Goal: Submit feedback/report problem: Submit feedback/report problem

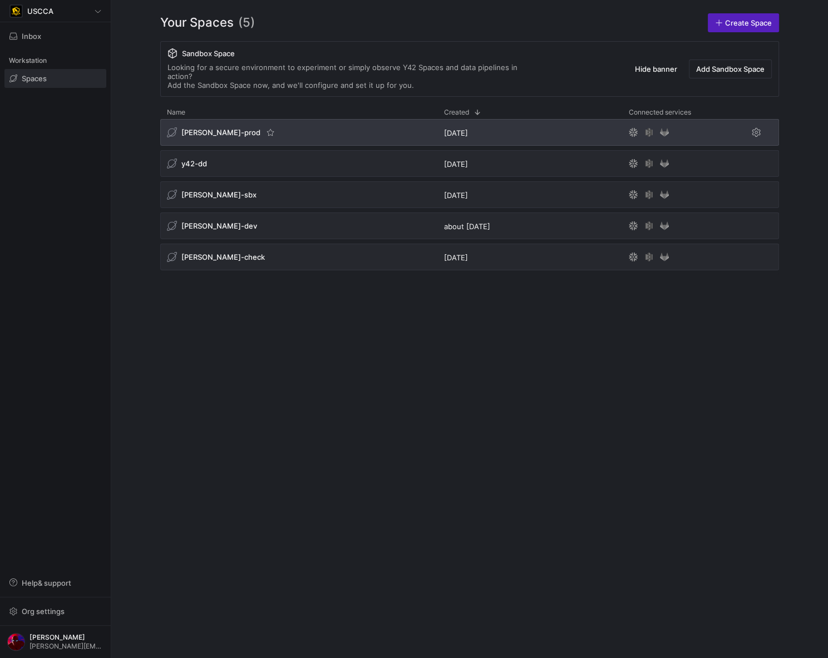
click at [215, 128] on span "[PERSON_NAME]-prod" at bounding box center [220, 132] width 79 height 9
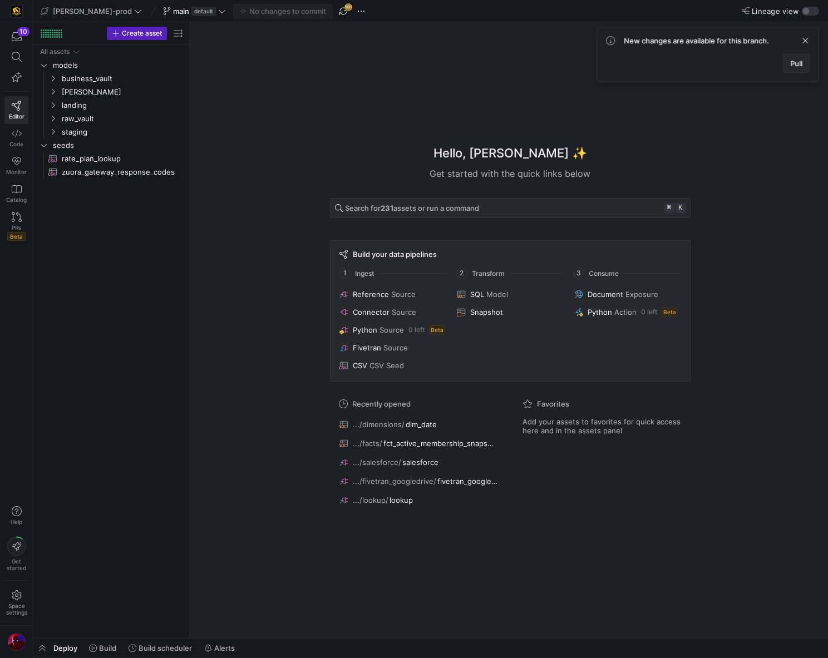
click at [793, 61] on span "Pull" at bounding box center [796, 63] width 12 height 9
click at [43, 652] on span "button" at bounding box center [42, 647] width 18 height 19
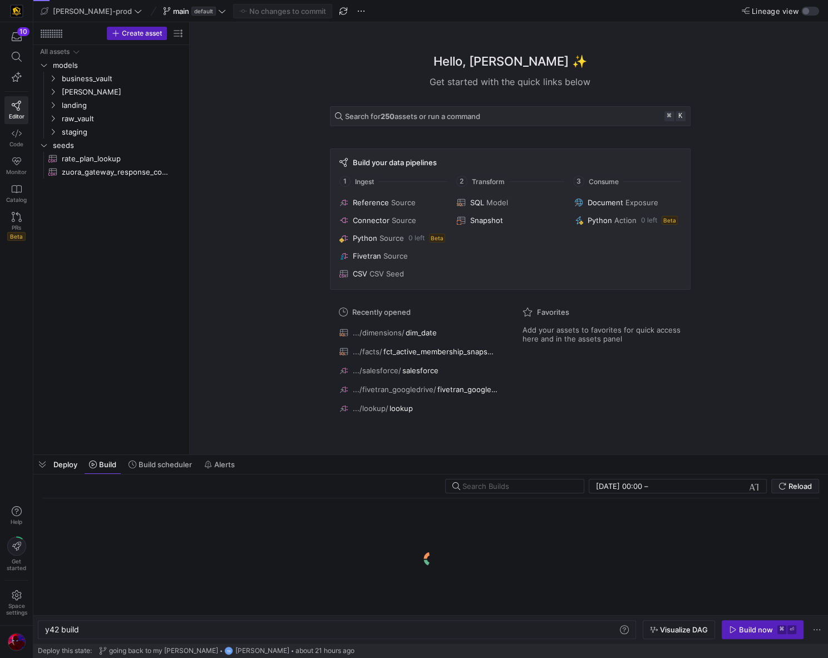
scroll to position [0, 34]
click at [37, 457] on span "button" at bounding box center [42, 464] width 18 height 19
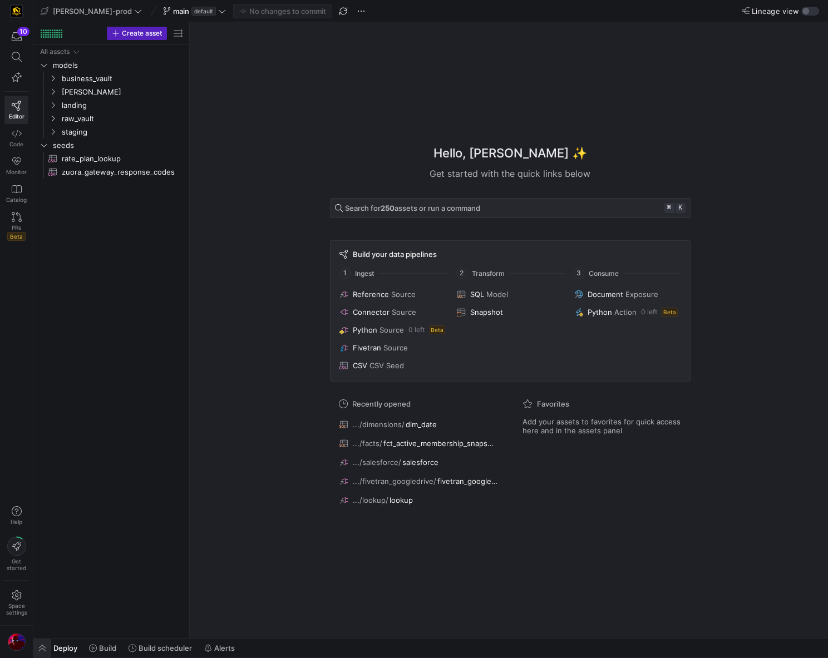
click at [44, 647] on span "button" at bounding box center [42, 647] width 18 height 19
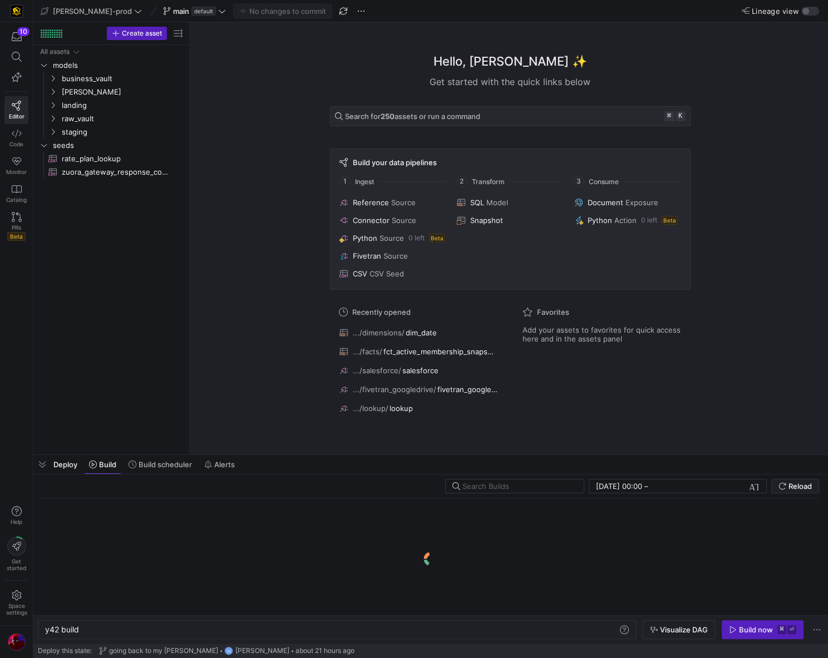
scroll to position [0, 34]
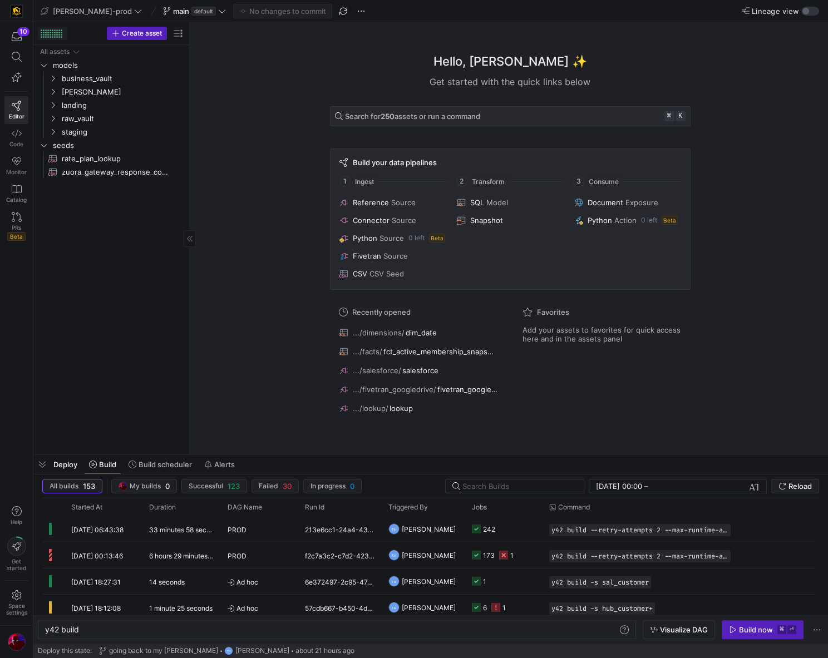
click at [45, 34] on div at bounding box center [46, 35] width 2 height 2
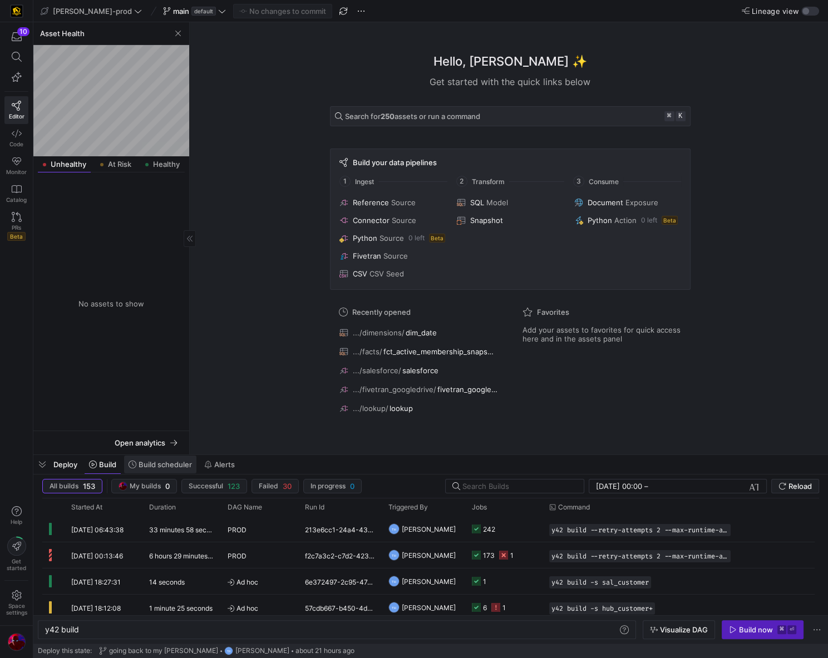
click at [173, 467] on span "Build scheduler" at bounding box center [164, 464] width 53 height 9
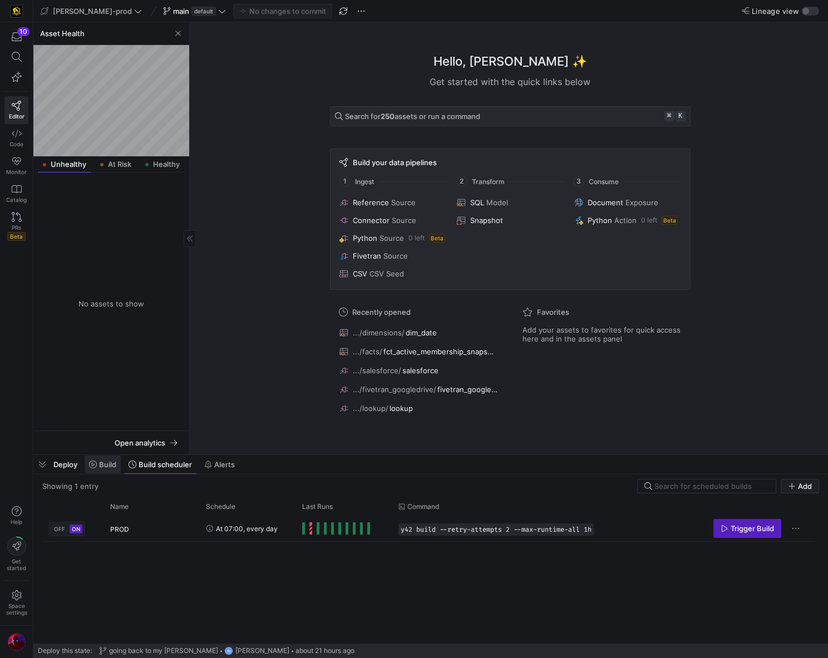
click at [107, 464] on span "Build" at bounding box center [107, 464] width 17 height 9
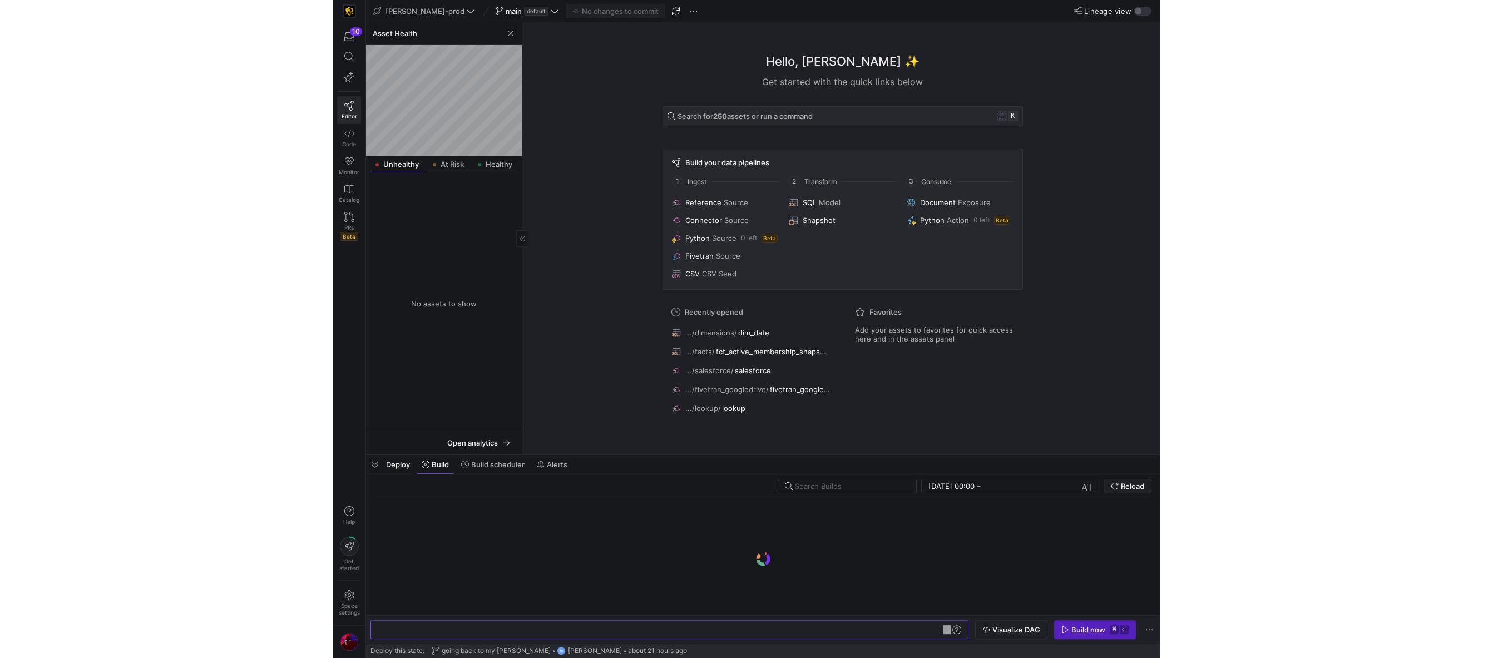
scroll to position [0, 34]
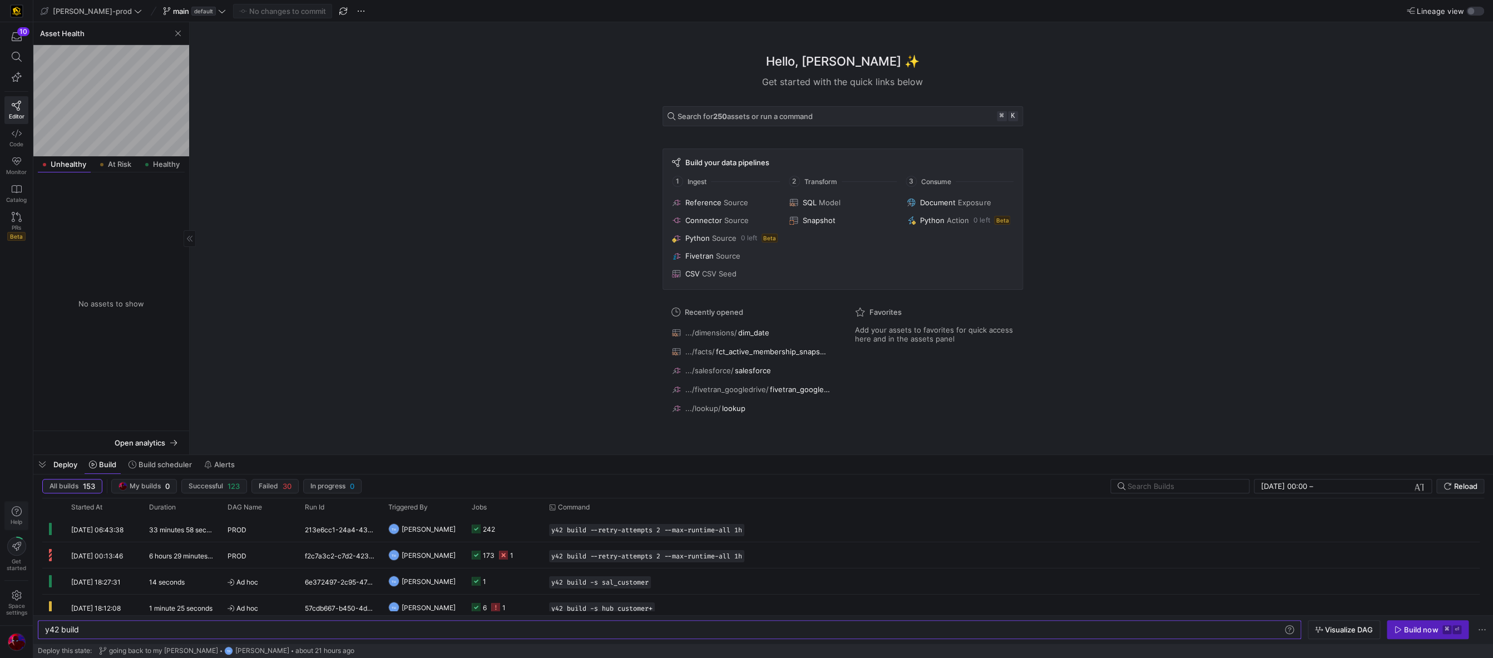
click at [22, 515] on span "Help" at bounding box center [16, 515] width 14 height 19
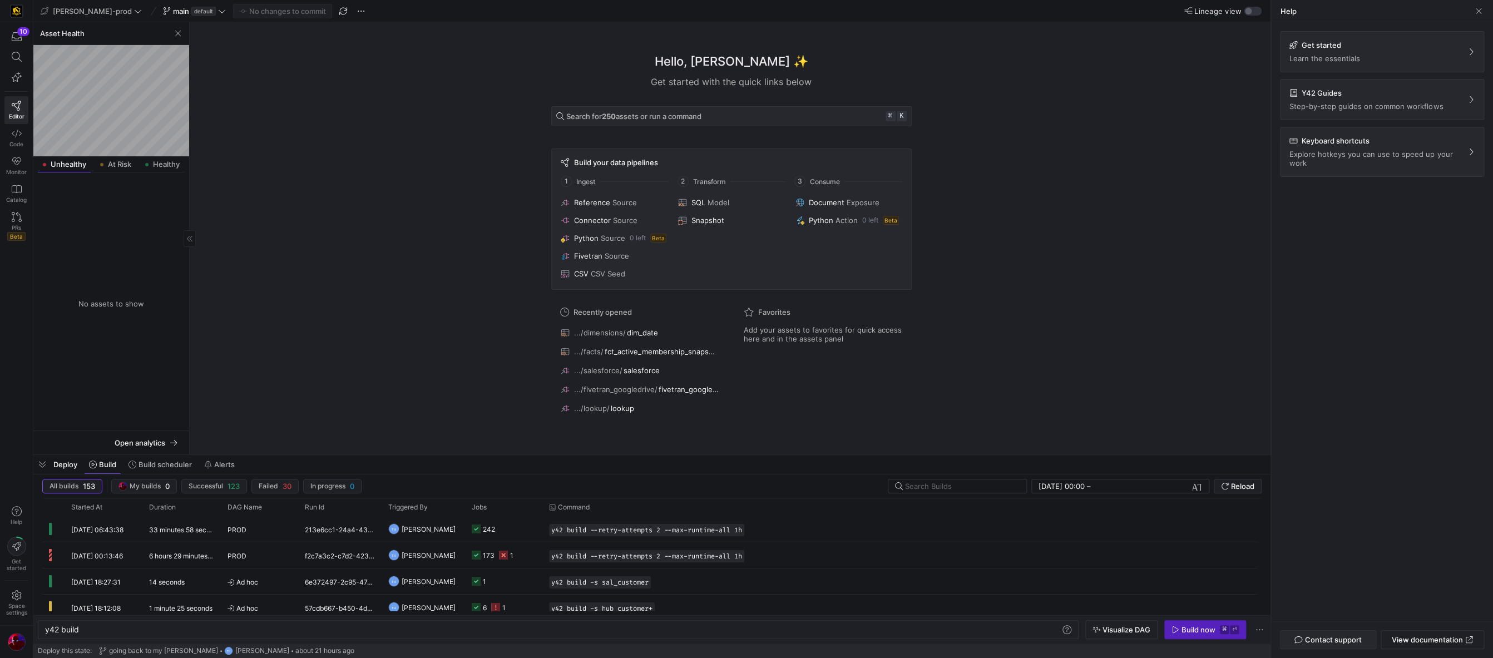
click at [827, 641] on span "Contact support" at bounding box center [1332, 639] width 57 height 9
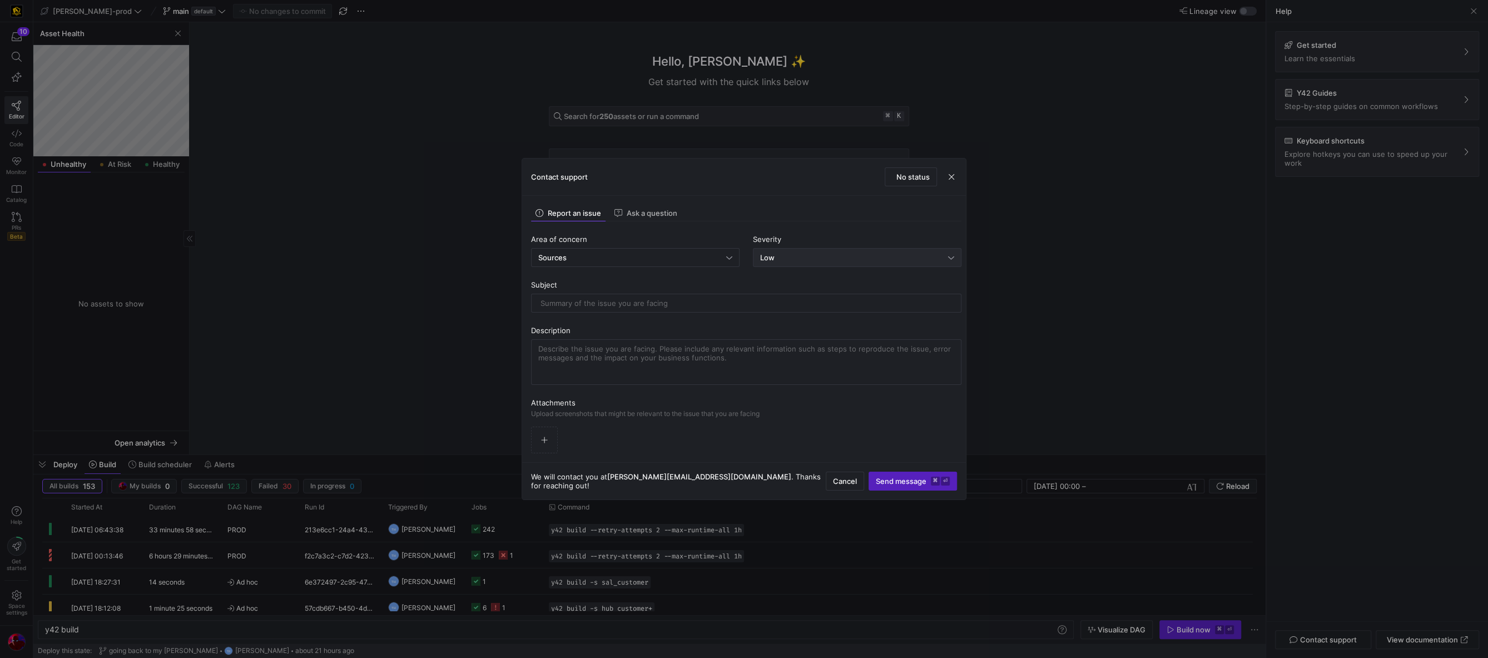
click at [793, 250] on div "Low" at bounding box center [857, 258] width 194 height 18
click at [788, 330] on div "Critical Critical system down" at bounding box center [857, 331] width 199 height 9
click at [686, 304] on input "text" at bounding box center [747, 303] width 412 height 9
click at [827, 477] on span "Cancel" at bounding box center [845, 481] width 24 height 9
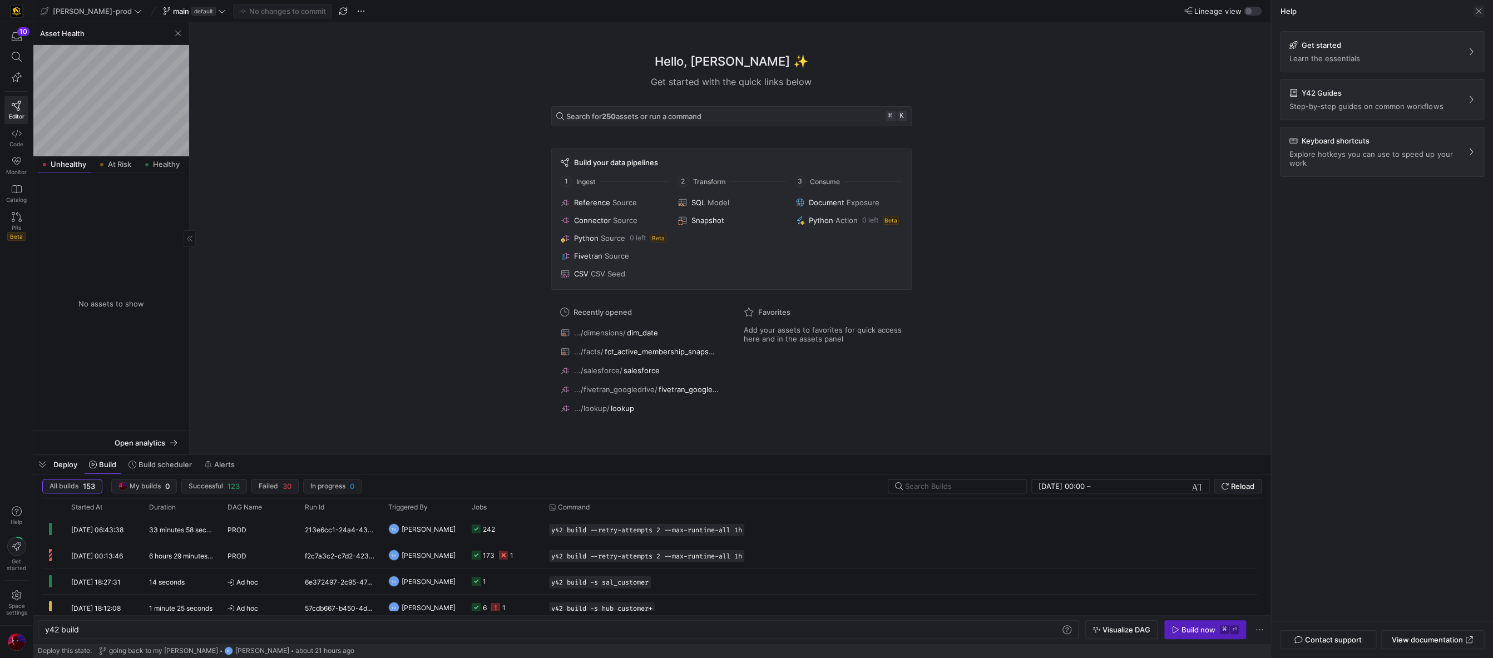
click at [827, 13] on span at bounding box center [1478, 11] width 11 height 11
